Goal: Task Accomplishment & Management: Manage account settings

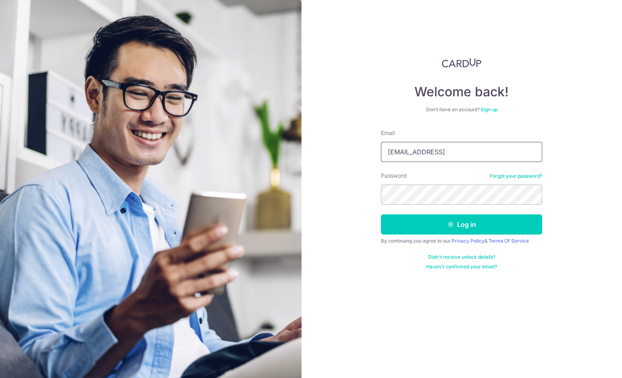
click at [448, 152] on input "yueni.tan@gmail.cdom" at bounding box center [461, 152] width 161 height 20
type input "[EMAIL_ADDRESS][DOMAIN_NAME]"
click at [462, 225] on button "Log in" at bounding box center [461, 224] width 161 height 20
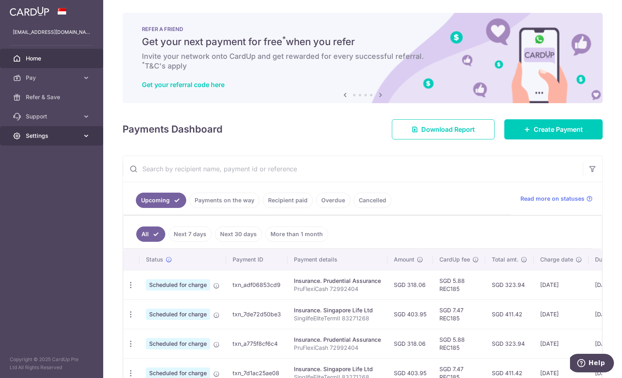
click at [75, 138] on span "Settings" at bounding box center [52, 136] width 53 height 8
click at [309, 143] on div "× Pause Schedule Pause all future payments in this series Pause just this one p…" at bounding box center [362, 189] width 519 height 378
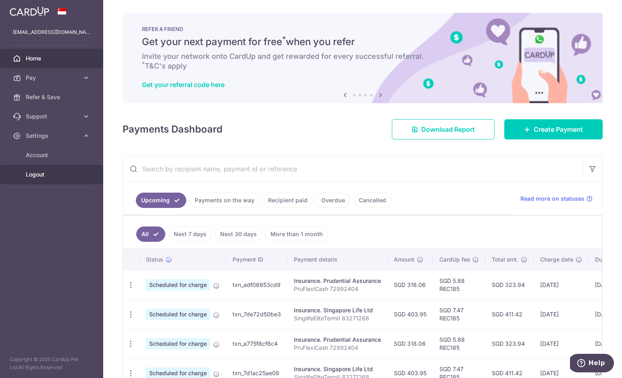
click at [33, 178] on span "Logout" at bounding box center [52, 175] width 53 height 8
